Goal: Check status: Check status

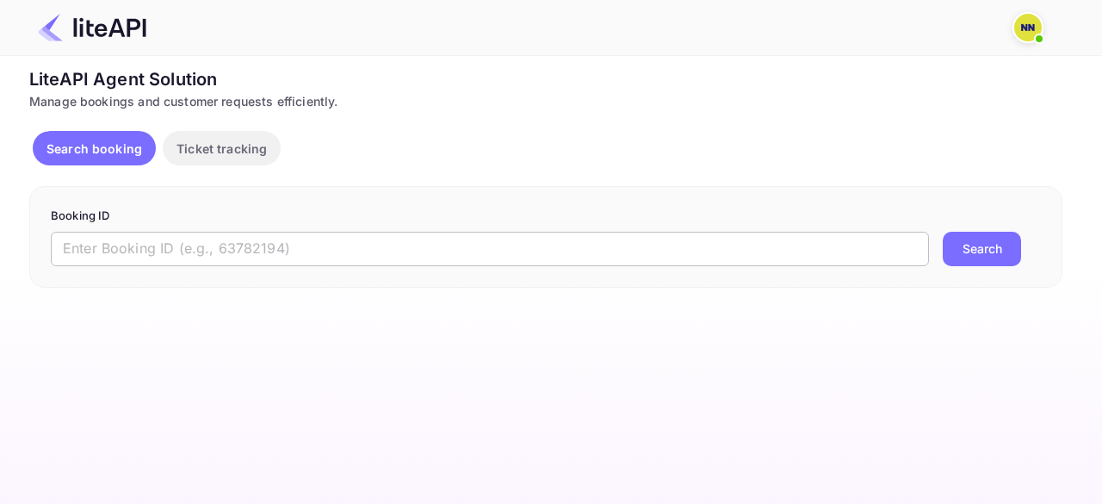
paste input "8810401"
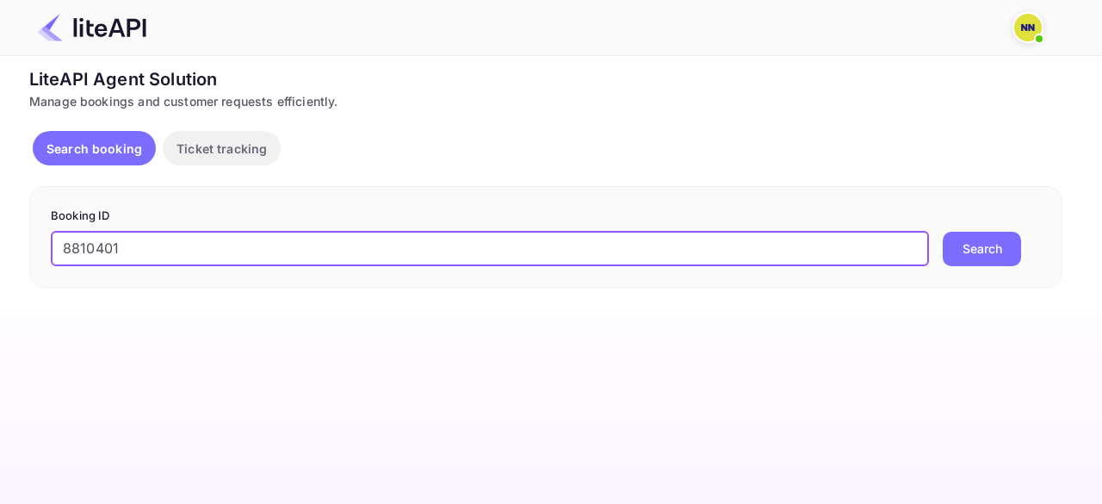
click at [189, 254] on input "8810401" at bounding box center [490, 249] width 878 height 34
type input "8810401"
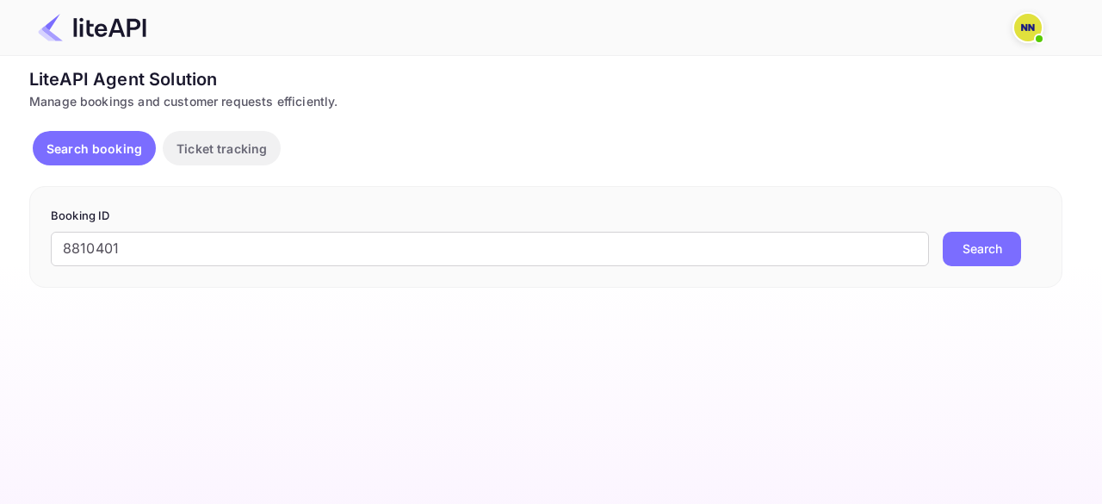
click at [983, 250] on button "Search" at bounding box center [982, 249] width 78 height 34
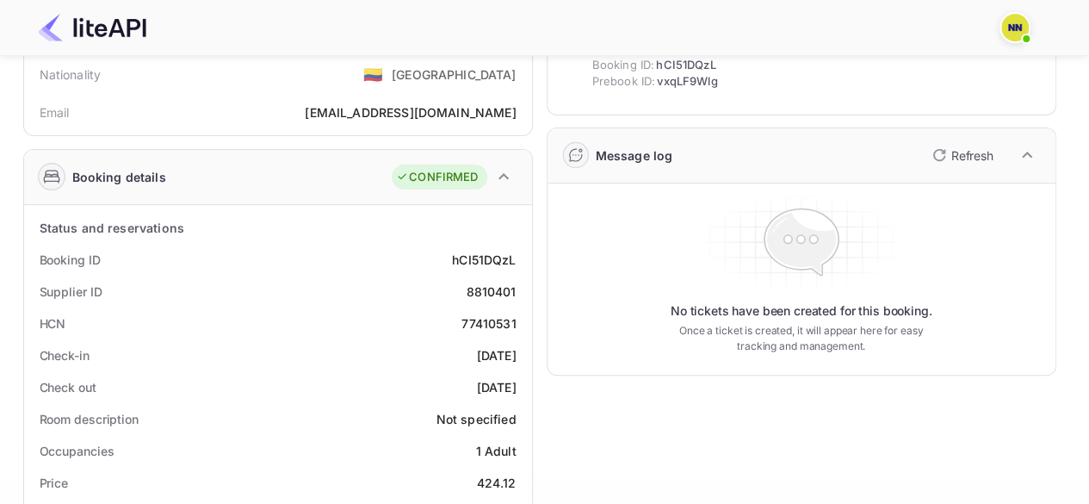
scroll to position [160, 0]
click at [501, 323] on div "77410531" at bounding box center [488, 324] width 54 height 18
copy div "77410531"
